Goal: Use online tool/utility

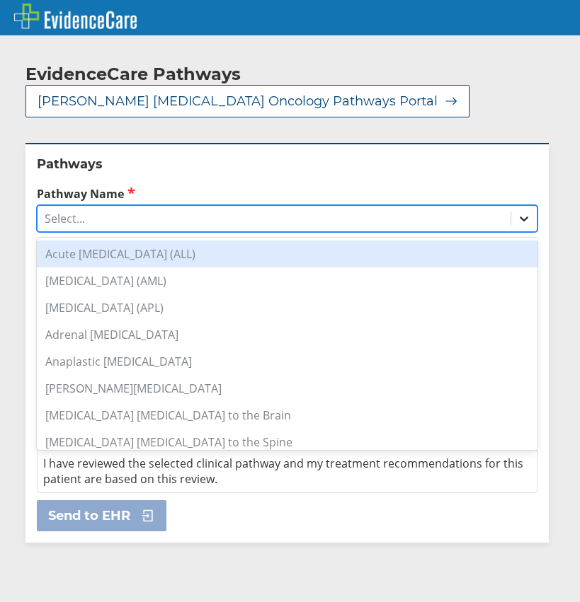
click at [517, 215] on icon at bounding box center [524, 219] width 14 height 14
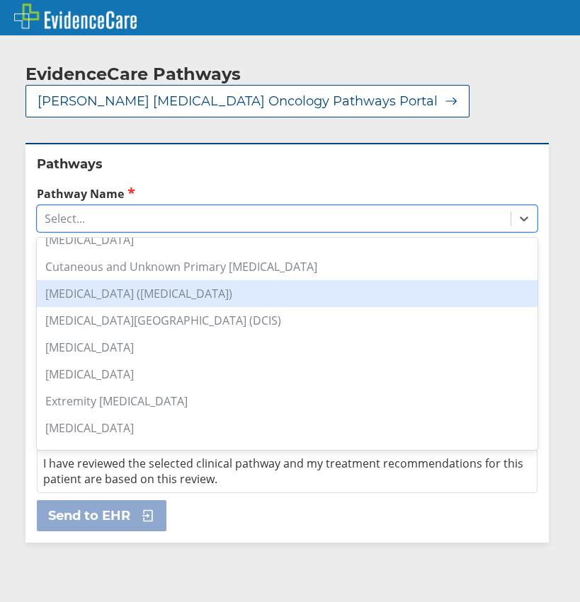
scroll to position [212, 0]
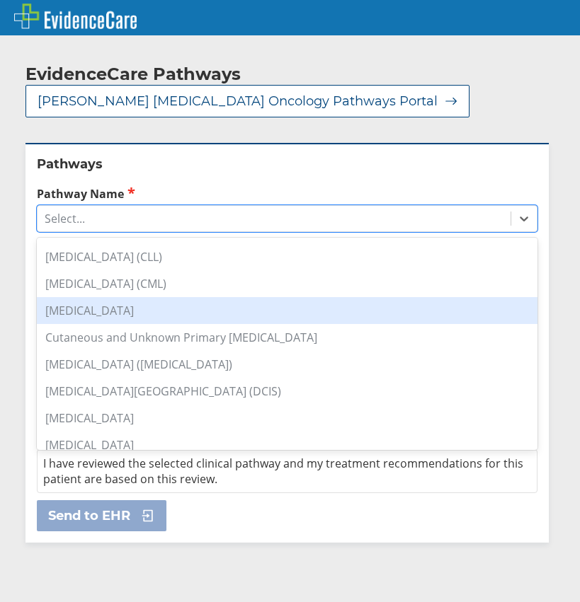
click at [105, 308] on div "[MEDICAL_DATA]" at bounding box center [287, 310] width 500 height 27
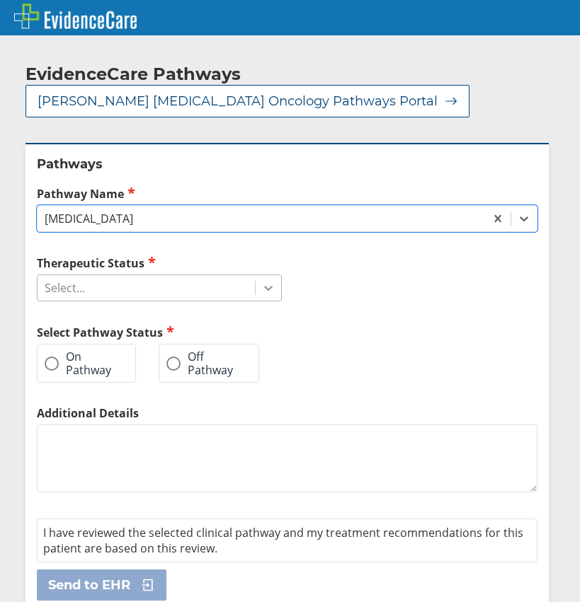
click at [261, 284] on icon at bounding box center [268, 288] width 14 height 14
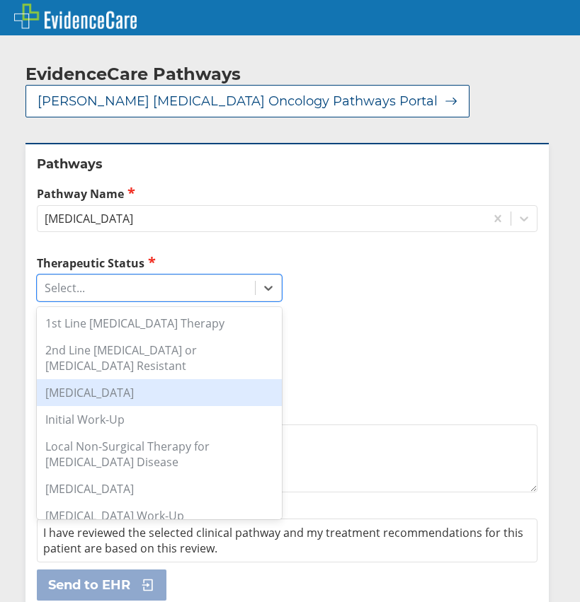
click at [98, 398] on div "[MEDICAL_DATA]" at bounding box center [159, 392] width 245 height 27
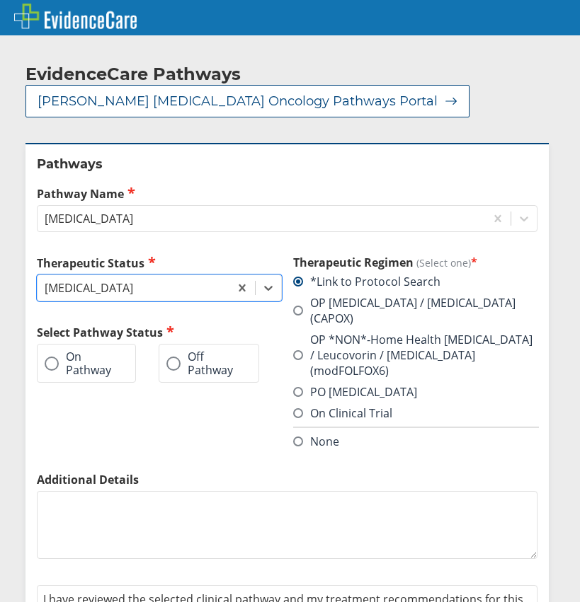
click at [293, 350] on span at bounding box center [298, 355] width 10 height 10
click at [0, 0] on input "OP *NON*-Home Health [MEDICAL_DATA] / Leucovorin / [MEDICAL_DATA] (modFOLFOX6)" at bounding box center [0, 0] width 0 height 0
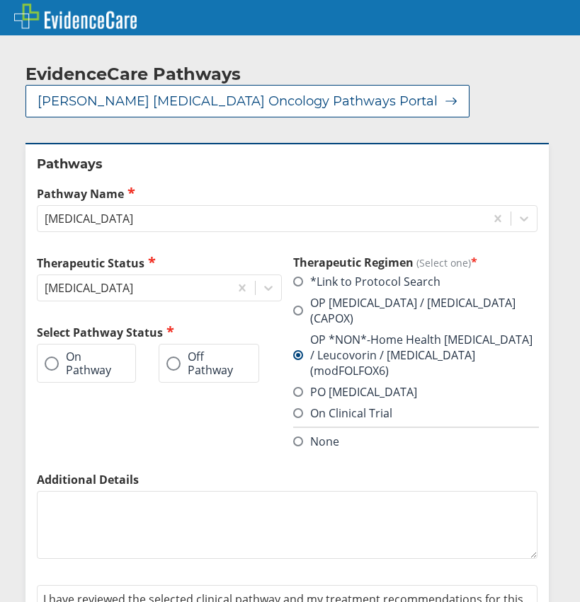
click at [52, 360] on span at bounding box center [52, 364] width 14 height 14
click at [0, 0] on input "On Pathway" at bounding box center [0, 0] width 0 height 0
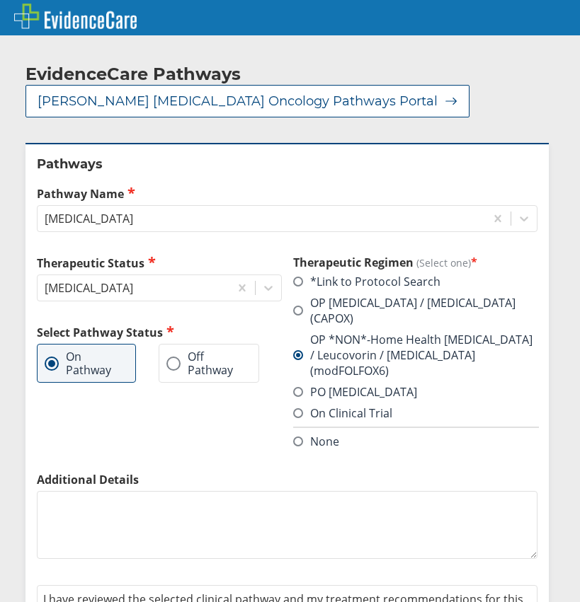
scroll to position [52, 0]
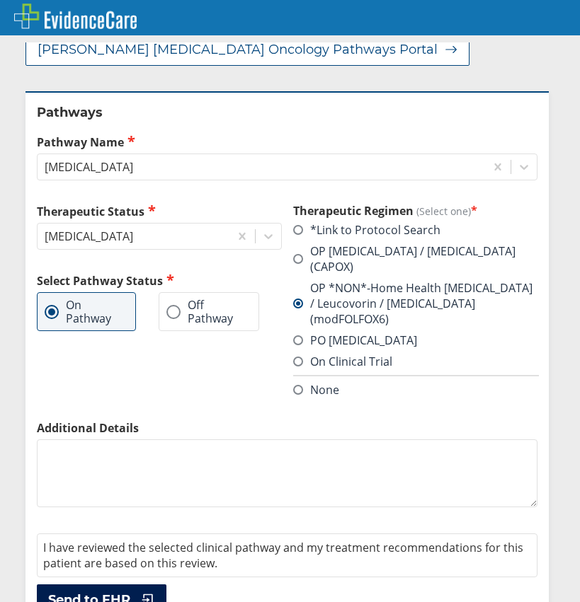
click at [118, 592] on span "Send to EHR" at bounding box center [89, 600] width 82 height 17
